Goal: Information Seeking & Learning: Compare options

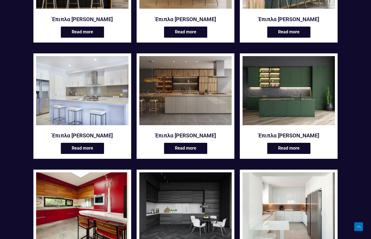
scroll to position [181, 0]
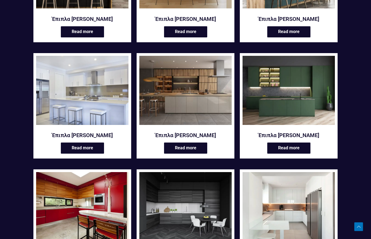
click at [214, 108] on img at bounding box center [185, 90] width 92 height 69
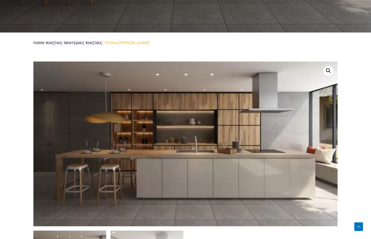
scroll to position [215, 0]
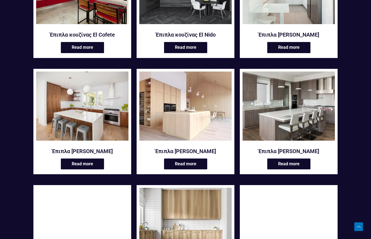
scroll to position [395, 0]
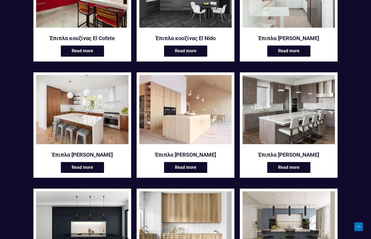
click at [288, 115] on img at bounding box center [288, 109] width 92 height 69
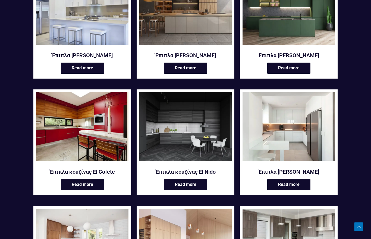
scroll to position [257, 0]
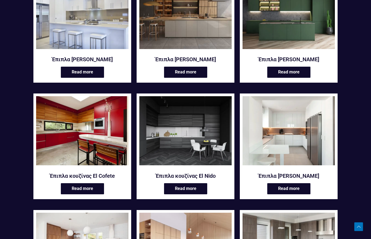
click at [62, 137] on img at bounding box center [82, 130] width 92 height 69
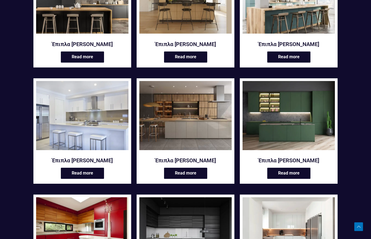
scroll to position [155, 0]
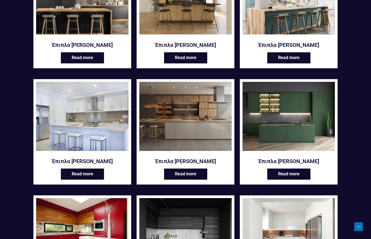
click at [71, 103] on img at bounding box center [82, 116] width 92 height 69
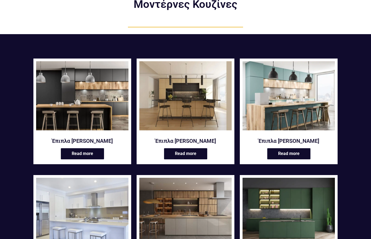
scroll to position [58, 0]
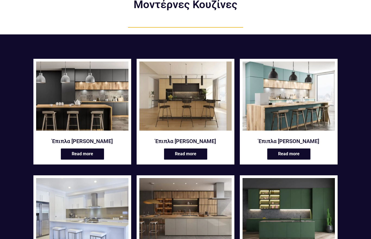
click at [165, 84] on img at bounding box center [185, 96] width 92 height 69
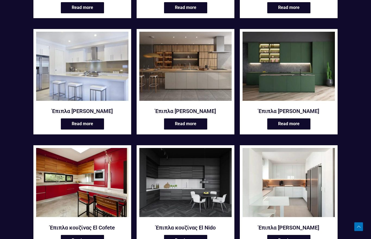
scroll to position [206, 0]
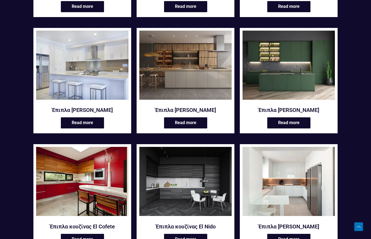
click at [304, 88] on img at bounding box center [288, 65] width 92 height 69
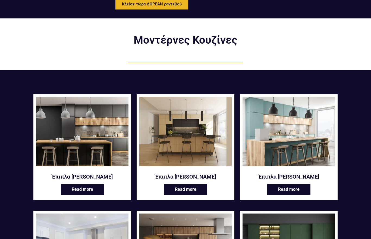
scroll to position [0, 0]
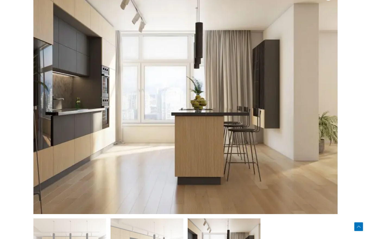
scroll to position [303, 0]
